Goal: Task Accomplishment & Management: Manage account settings

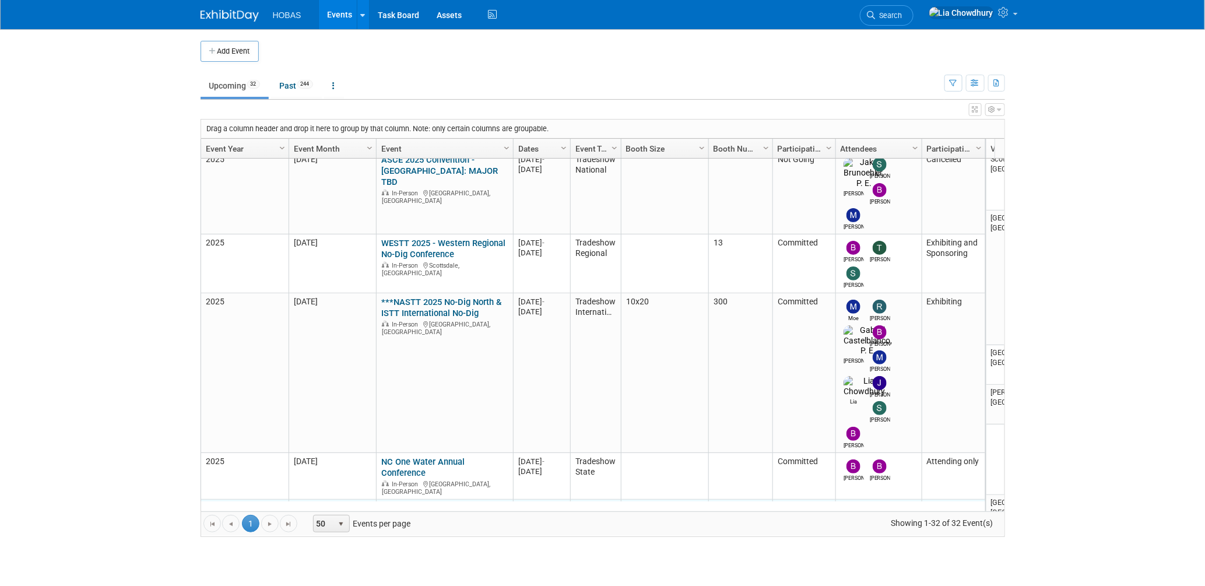
scroll to position [310, 0]
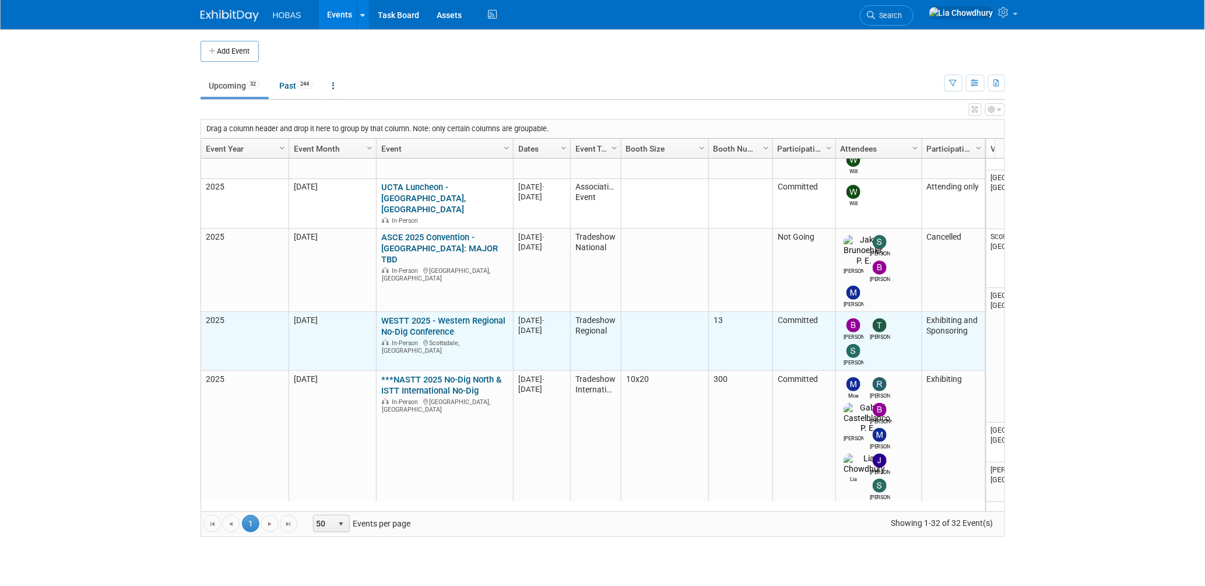
click at [409, 315] on link "WESTT 2025 - Western Regional No-Dig Conference" at bounding box center [443, 326] width 124 height 22
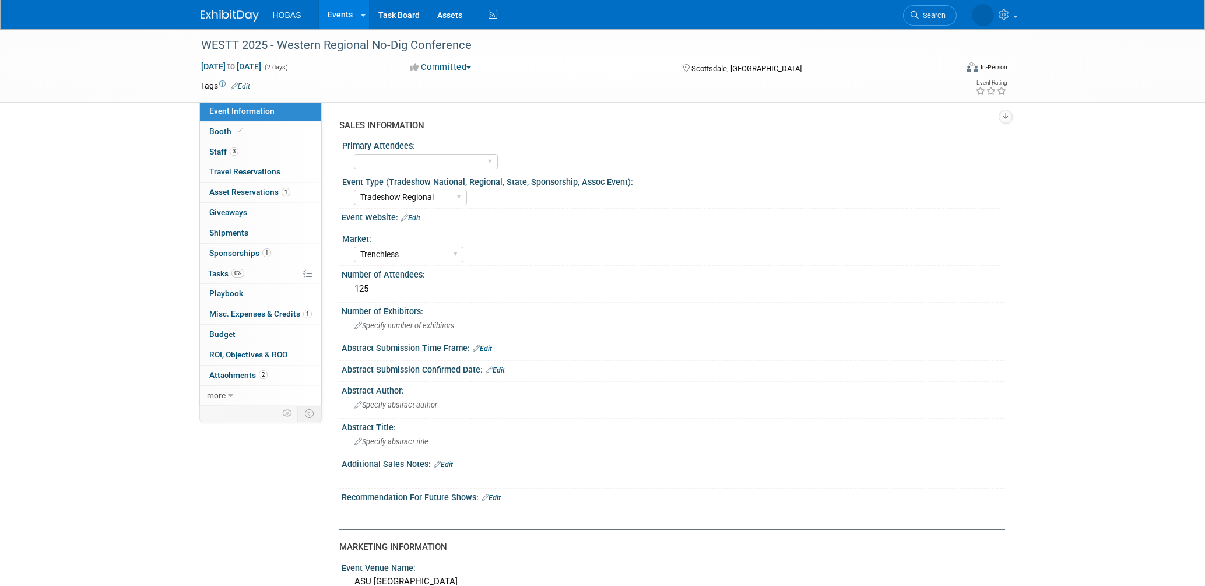
select select "Tradeshow Regional"
select select "Trenchless"
select select "Exhibiting and Sponsoring"
click at [215, 210] on span "Giveaways 0" at bounding box center [228, 212] width 38 height 9
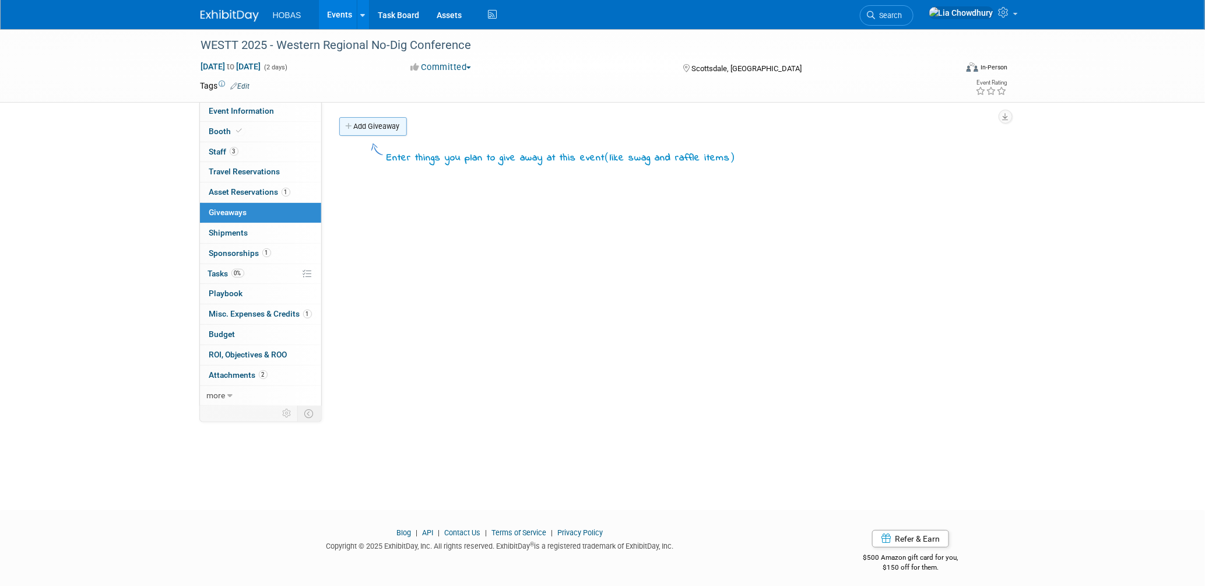
click at [383, 131] on link "Add Giveaway" at bounding box center [373, 126] width 68 height 19
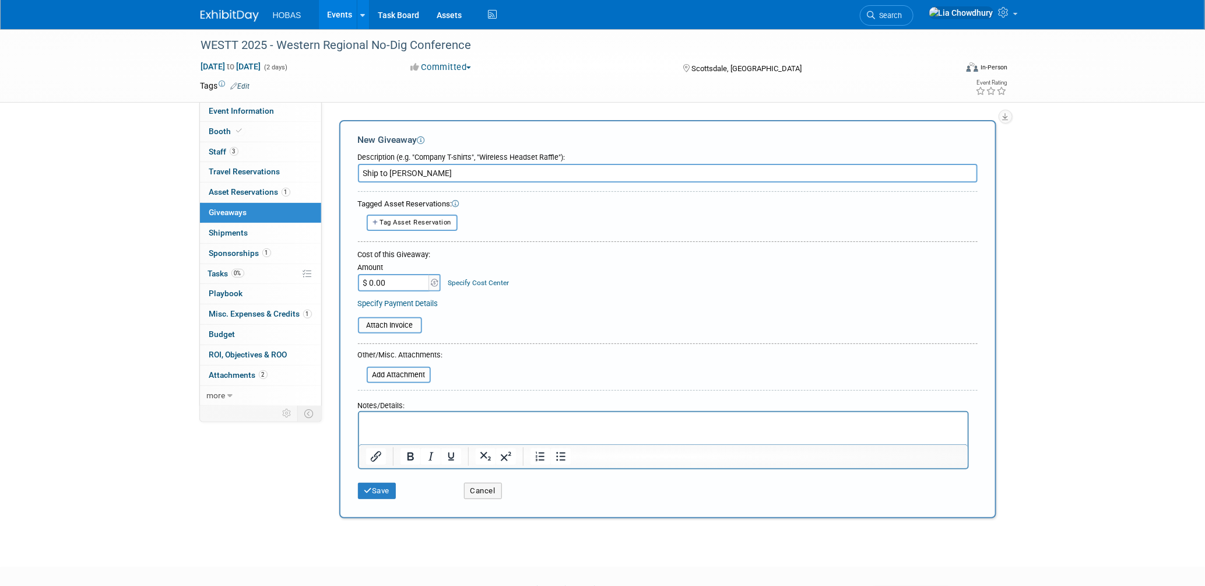
type input "Ship to Tom"
drag, startPoint x: 397, startPoint y: 419, endPoint x: 414, endPoint y: 417, distance: 17.6
click at [398, 419] on p "Rich Text Area. Press ALT-0 for help." at bounding box center [662, 423] width 595 height 12
click at [560, 452] on icon "Bullet list" at bounding box center [560, 456] width 9 height 9
paste body "Rich Text Area. Press ALT-0 for help."
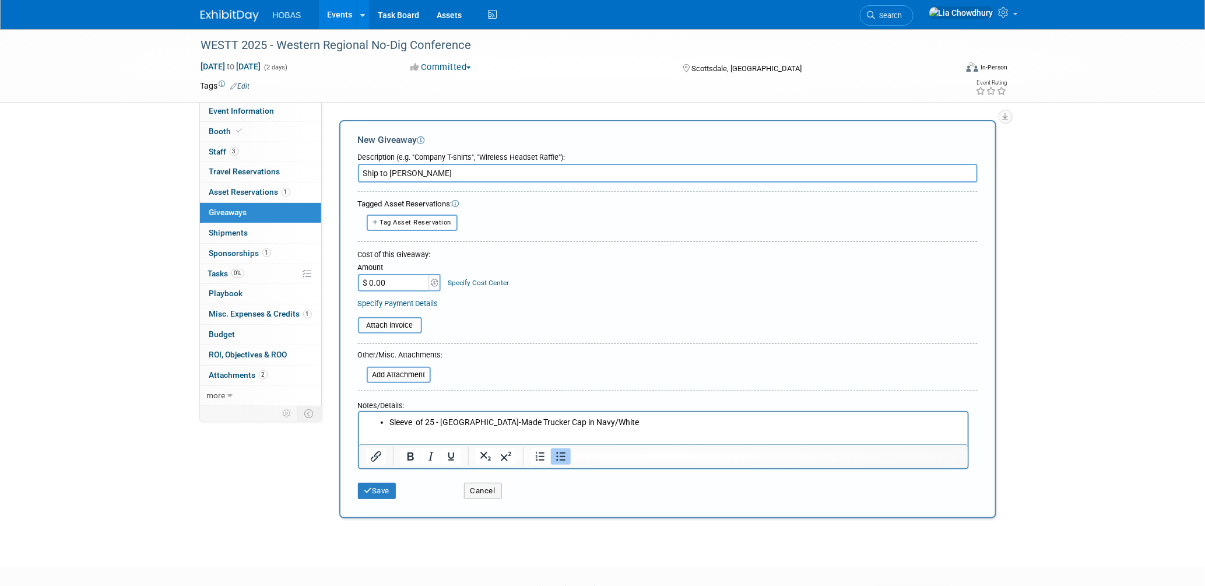
click at [609, 424] on li "Sleeve of 25 - USA-Made Trucker Cap in Navy/White" at bounding box center [675, 423] width 572 height 12
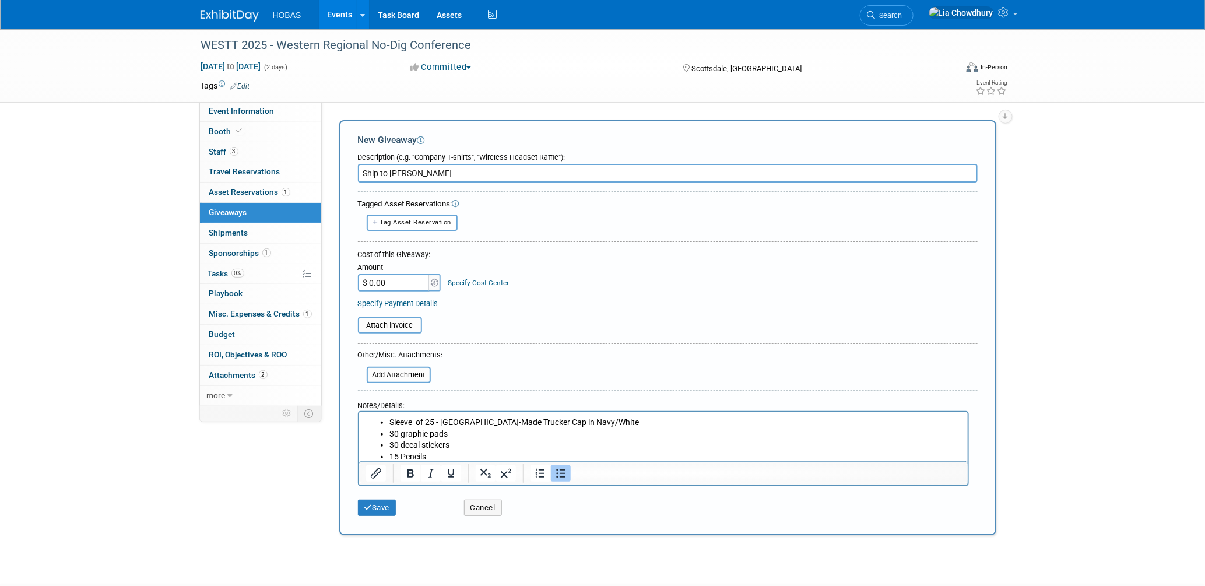
click at [393, 455] on li "15 Pencils" at bounding box center [675, 457] width 572 height 12
click at [477, 449] on li "30 decal stickers" at bounding box center [675, 446] width 572 height 12
click at [375, 514] on div "Save Cancel" at bounding box center [668, 504] width 620 height 36
click at [383, 504] on button "Save" at bounding box center [377, 508] width 38 height 16
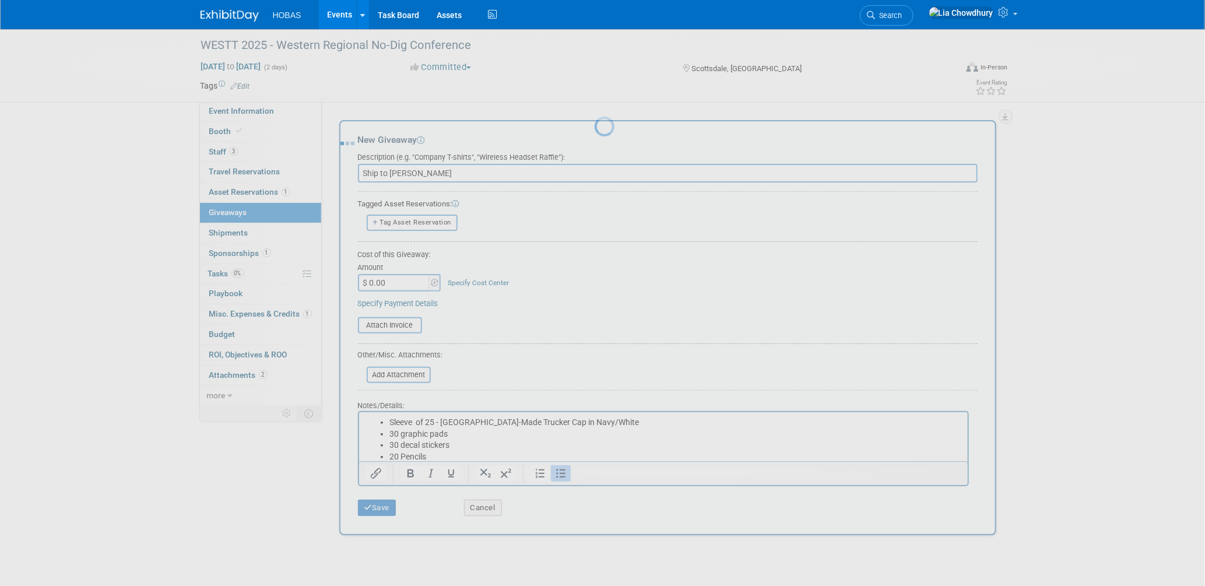
scroll to position [5, 0]
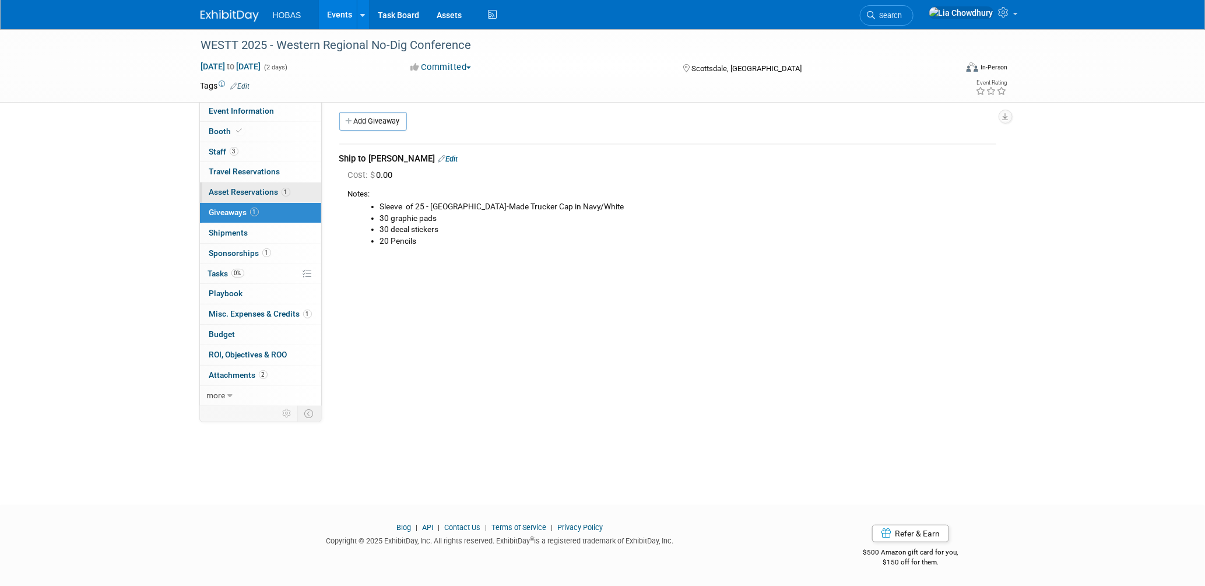
click at [241, 195] on span "Asset Reservations 1" at bounding box center [249, 191] width 81 height 9
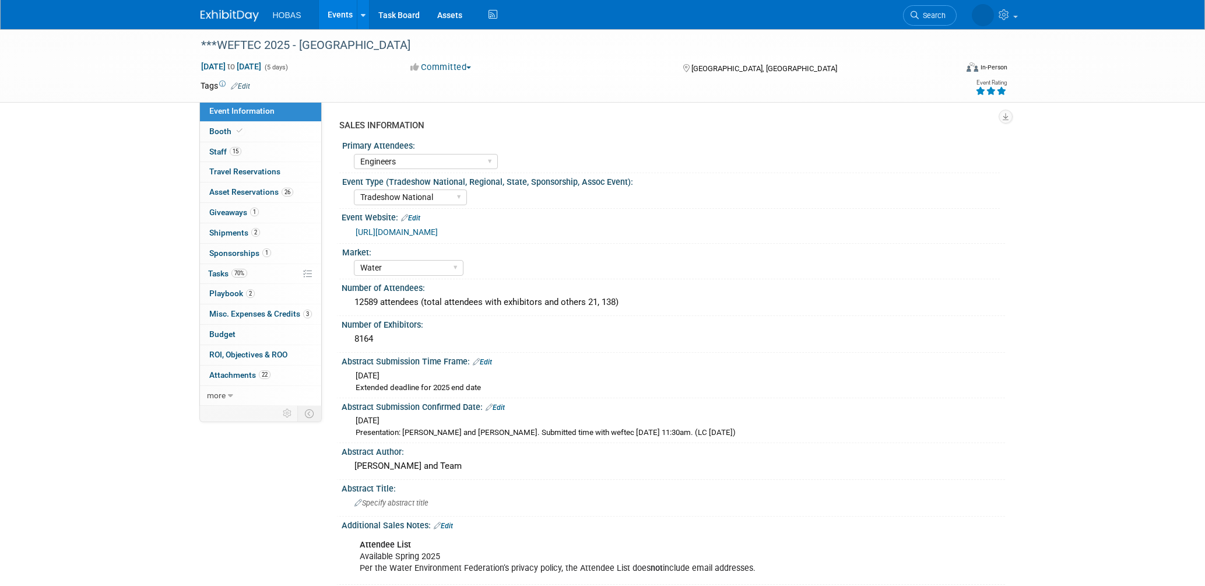
select select "Engineers"
select select "Tradeshow National"
select select "Water"
select select "Exhibiting and Sponsoring"
